Goal: Information Seeking & Learning: Learn about a topic

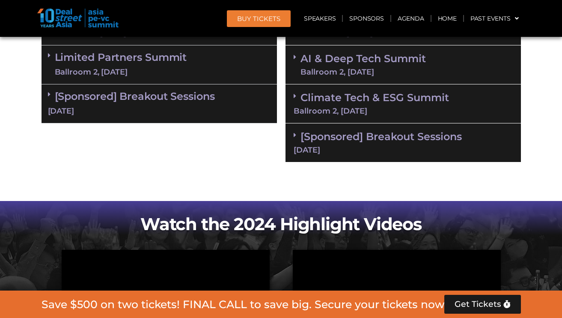
scroll to position [449, 0]
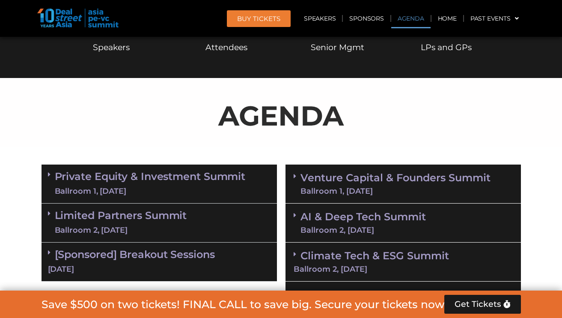
click at [207, 182] on link "Private Equity & Investment Summit Ballroom 1, [DATE]" at bounding box center [150, 184] width 191 height 26
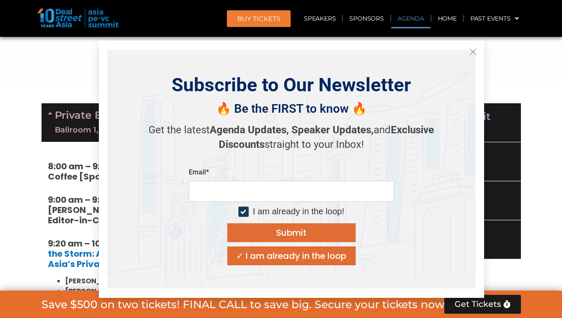
scroll to position [513, 0]
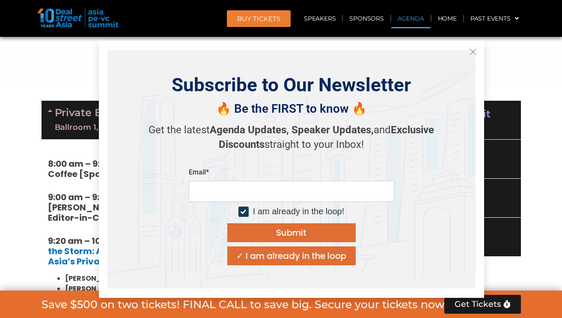
click at [473, 51] on icon "Close" at bounding box center [473, 52] width 8 height 8
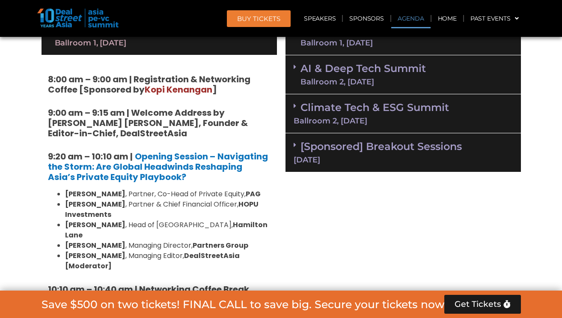
scroll to position [601, 0]
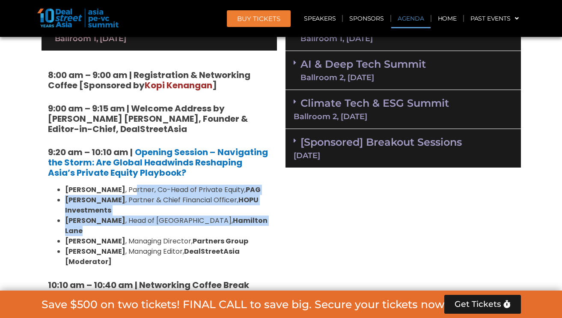
drag, startPoint x: 135, startPoint y: 189, endPoint x: 254, endPoint y: 218, distance: 122.1
click at [254, 218] on ul "[PERSON_NAME] , Partner, Co-Head of Private Equity, [PERSON_NAME] , Partner & C…" at bounding box center [159, 226] width 223 height 82
click at [254, 218] on li "[PERSON_NAME] , Head of [GEOGRAPHIC_DATA], [PERSON_NAME]" at bounding box center [168, 225] width 206 height 21
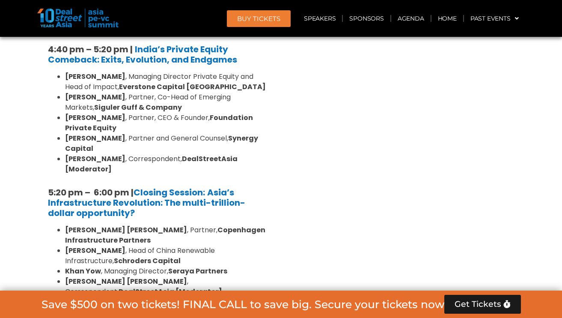
scroll to position [1748, 0]
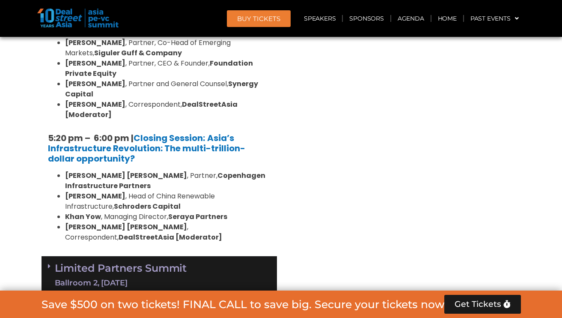
click at [156, 263] on link "Limited Partners [GEOGRAPHIC_DATA] 2, [DATE]" at bounding box center [121, 276] width 132 height 26
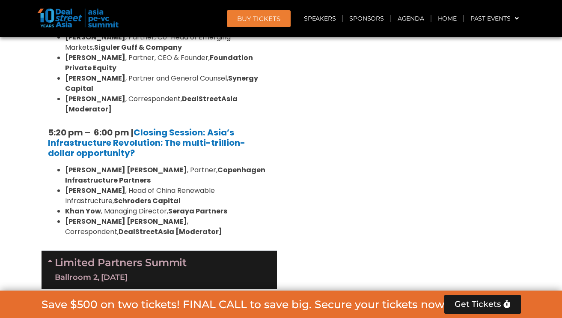
scroll to position [1638, 0]
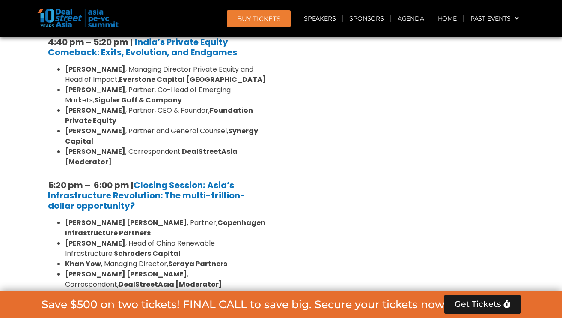
scroll to position [1700, 0]
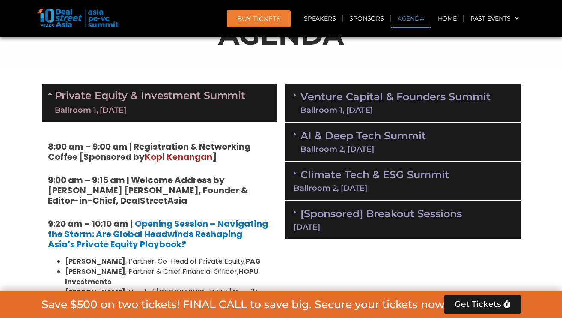
scroll to position [529, 0]
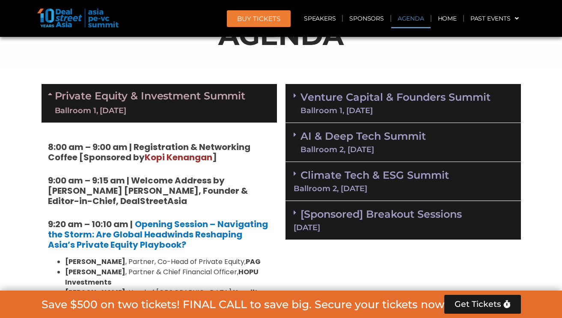
click at [105, 103] on link "Private Equity & Investment Summit Ballroom 1, [DATE]" at bounding box center [150, 103] width 191 height 26
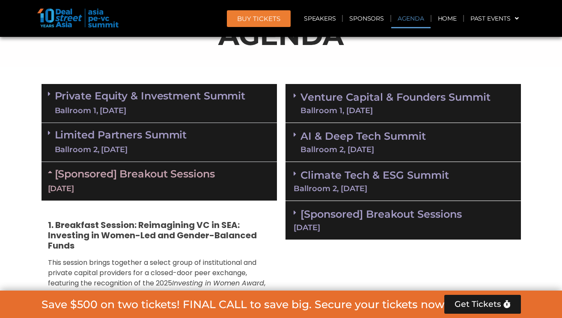
click at [108, 167] on link "[Sponsored] Breakout Sessions [DATE]" at bounding box center [159, 180] width 223 height 27
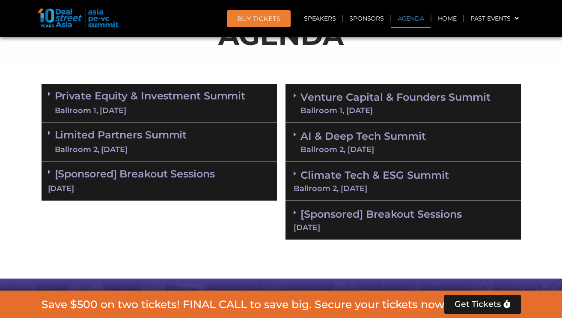
click at [401, 99] on link "Venture Capital & Founders​ Summit Ballroom 1, [DATE]" at bounding box center [396, 103] width 190 height 22
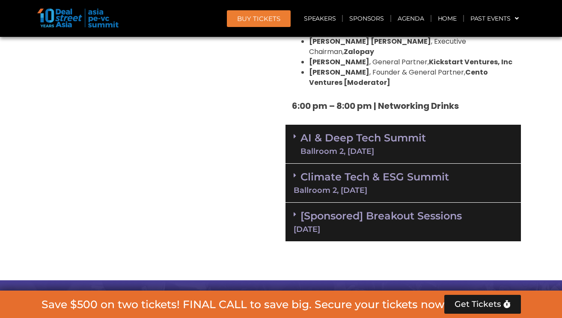
scroll to position [1775, 0]
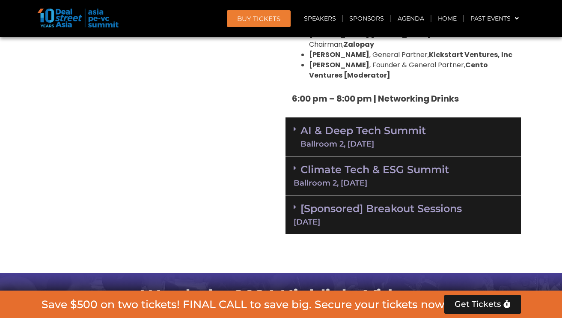
click at [434, 163] on link "Climate Tech & ESG Summit Ballroom 2, [DATE]" at bounding box center [403, 175] width 219 height 24
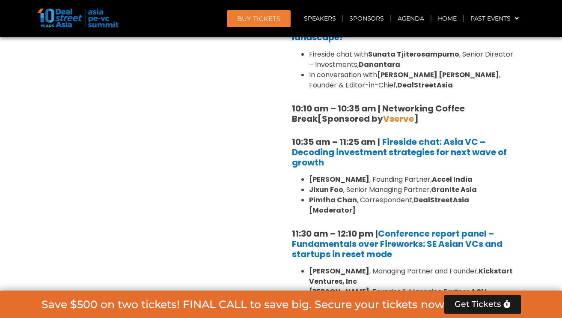
scroll to position [731, 0]
